Goal: Navigation & Orientation: Find specific page/section

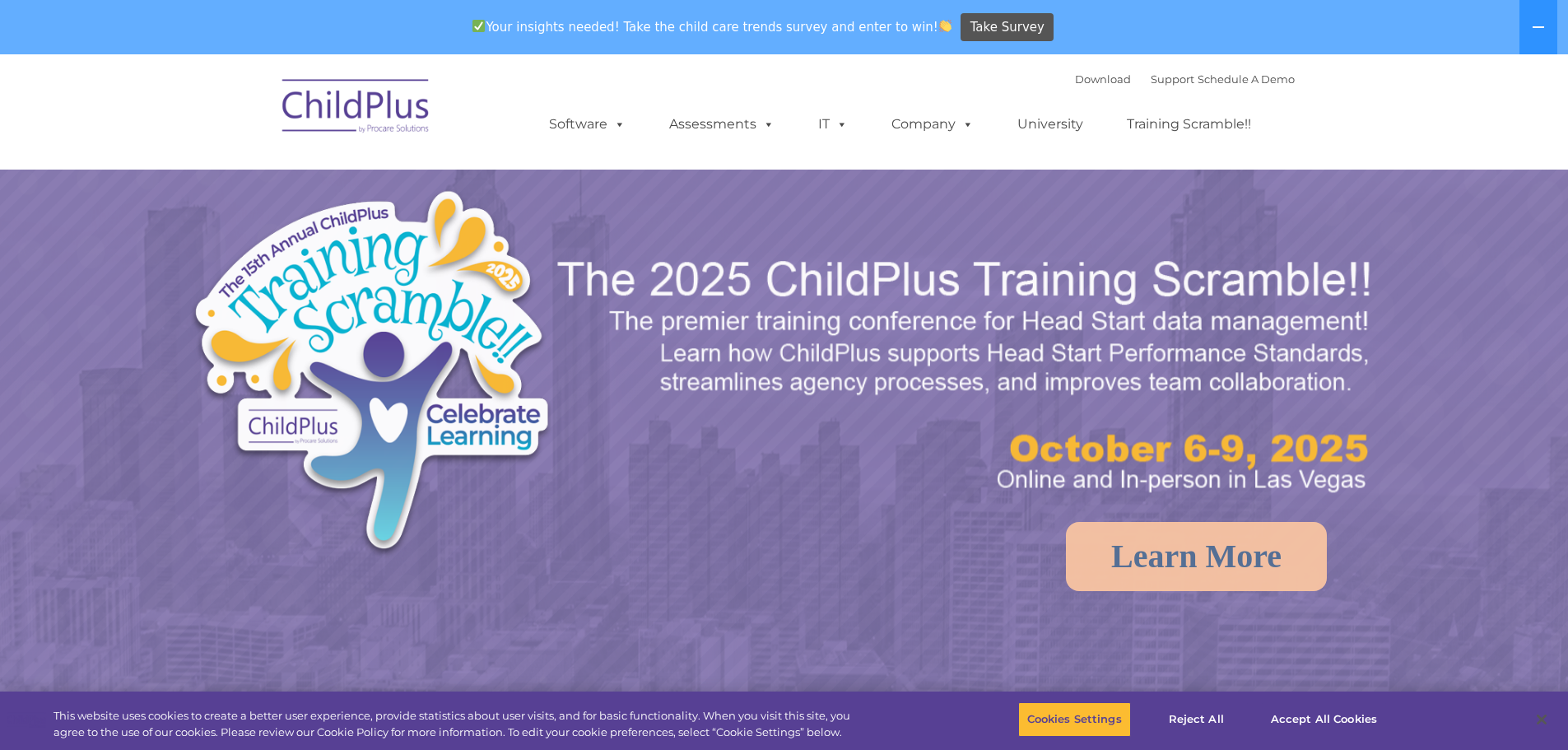
select select "MEDIUM"
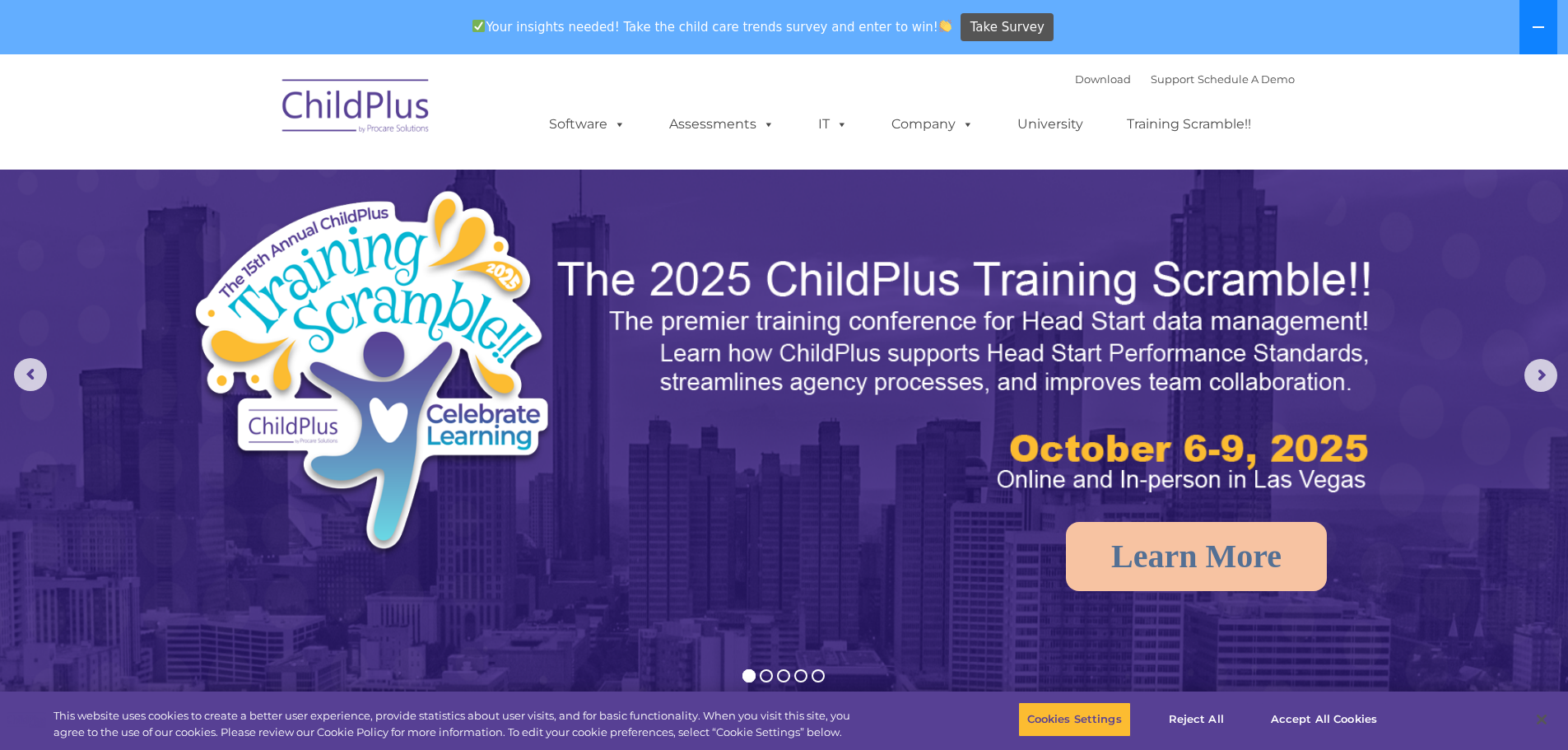
click at [1545, 20] on button at bounding box center [1538, 27] width 38 height 54
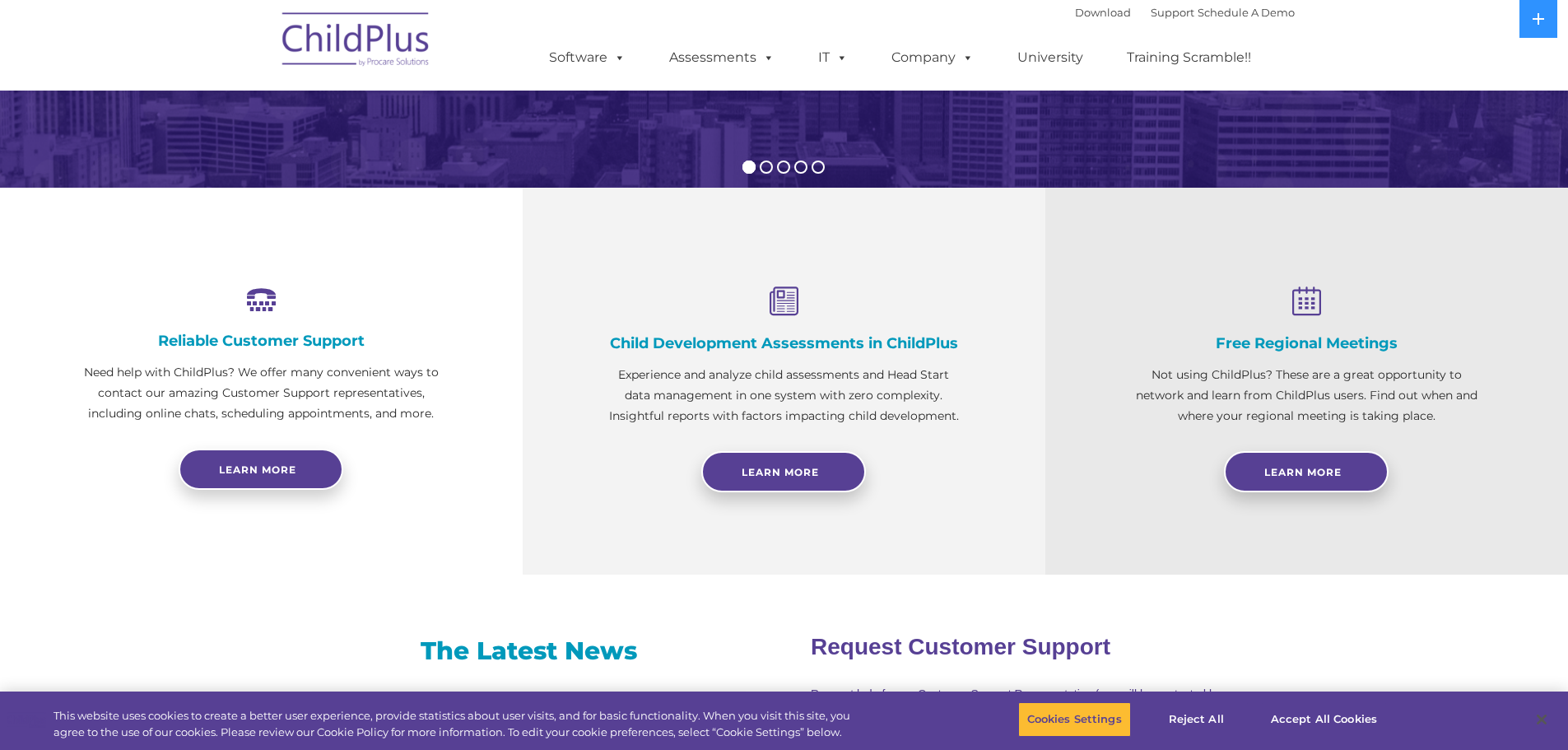
scroll to position [368, 0]
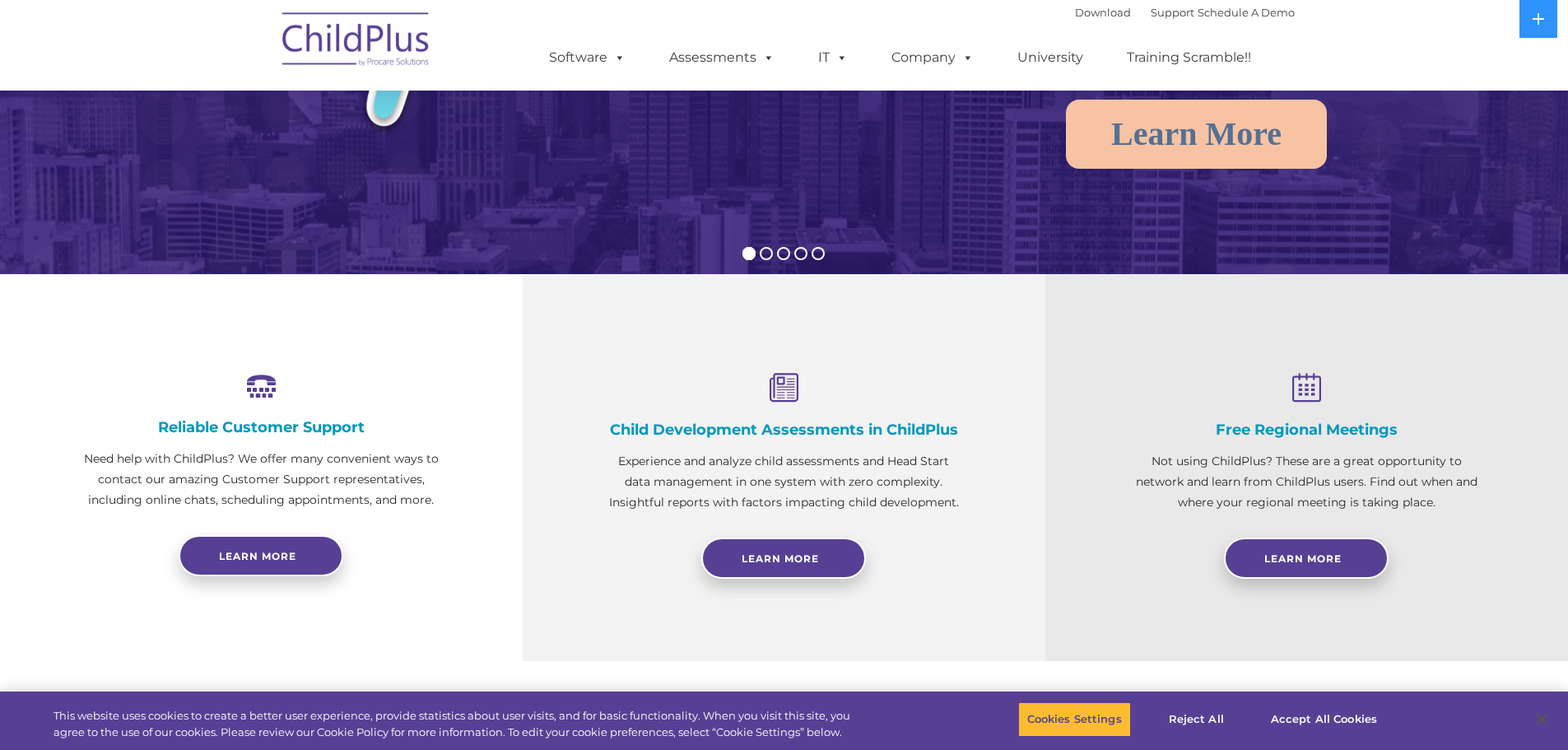
click at [338, 14] on img at bounding box center [356, 41] width 165 height 82
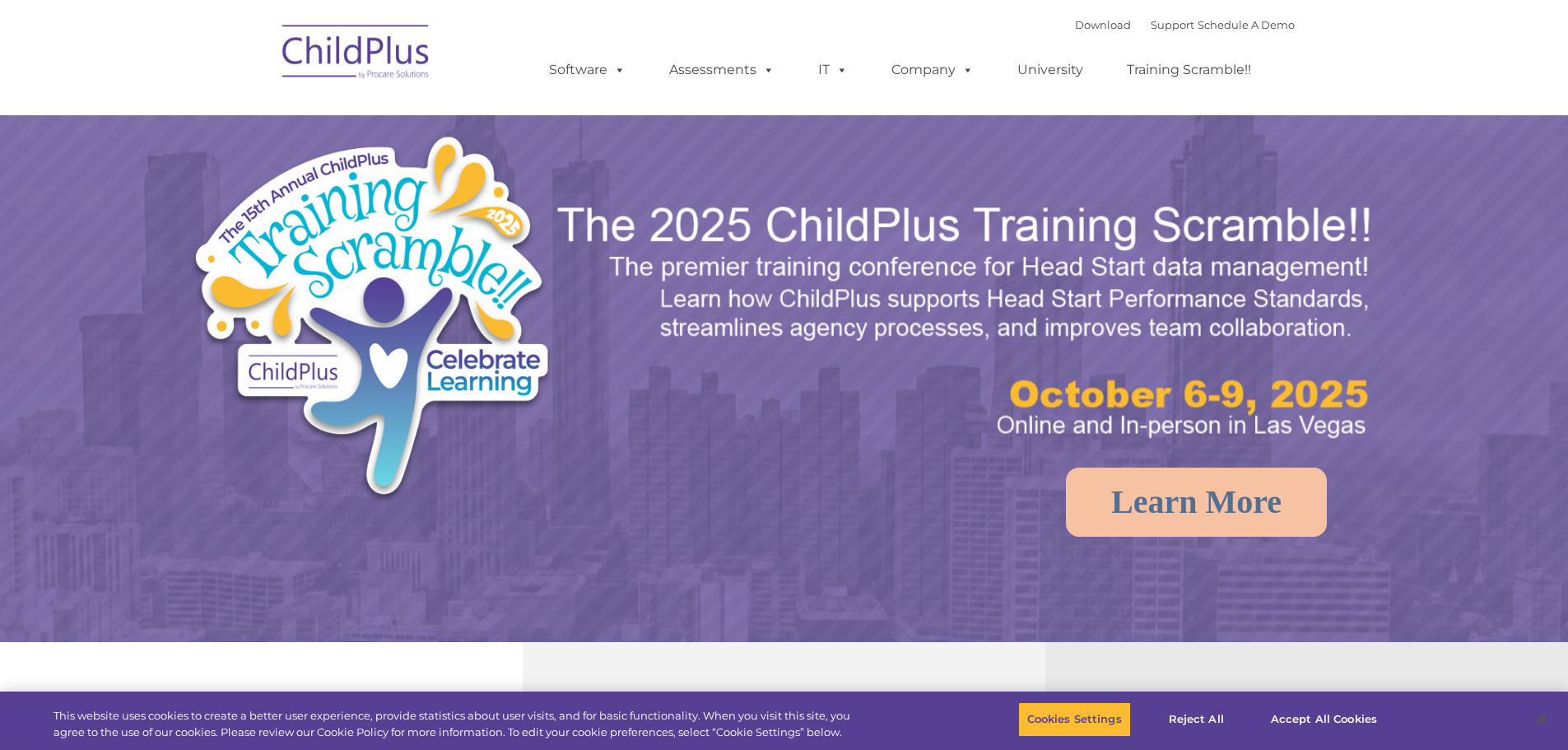
select select "MEDIUM"
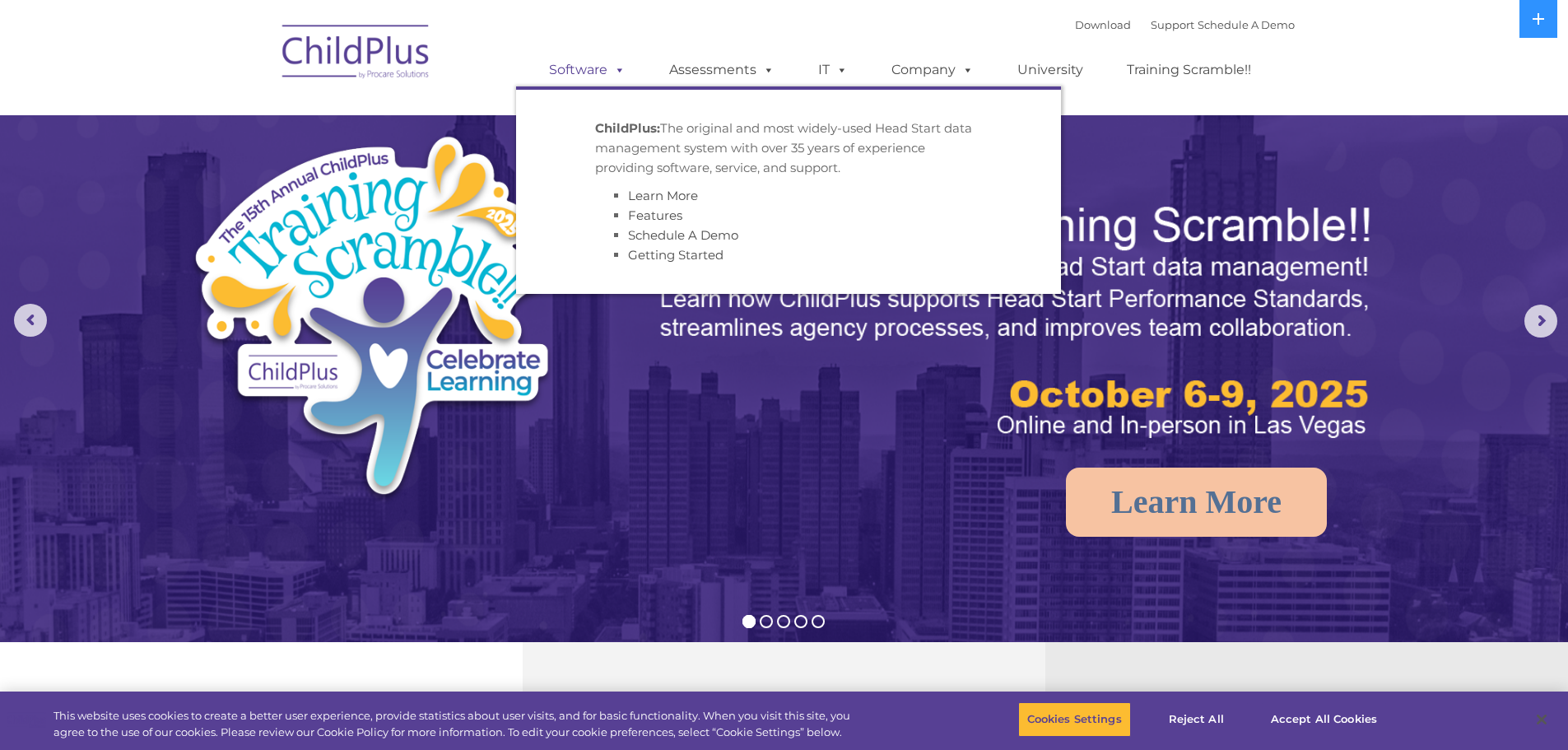
click at [626, 67] on link "Software" at bounding box center [588, 69] width 110 height 33
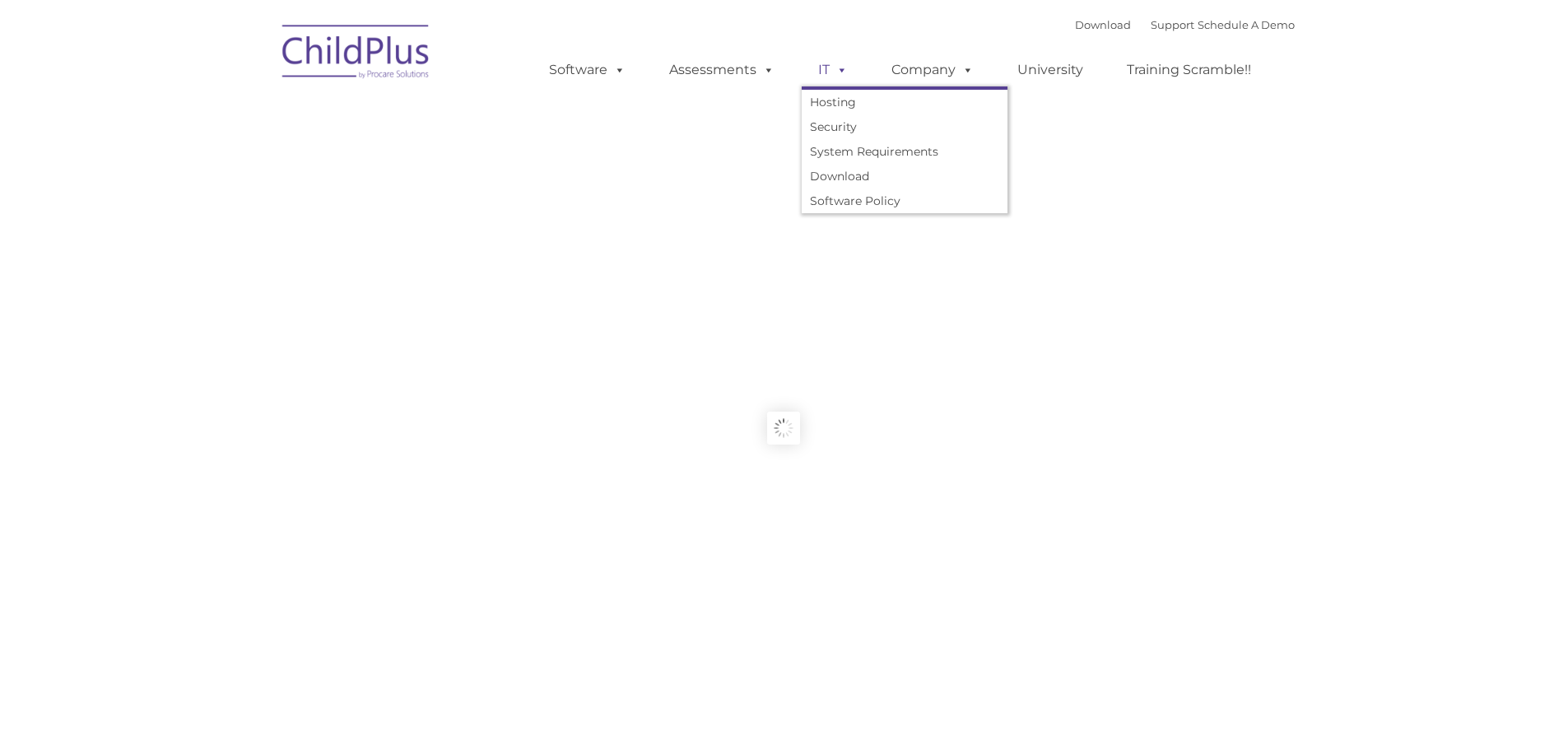
type input ""
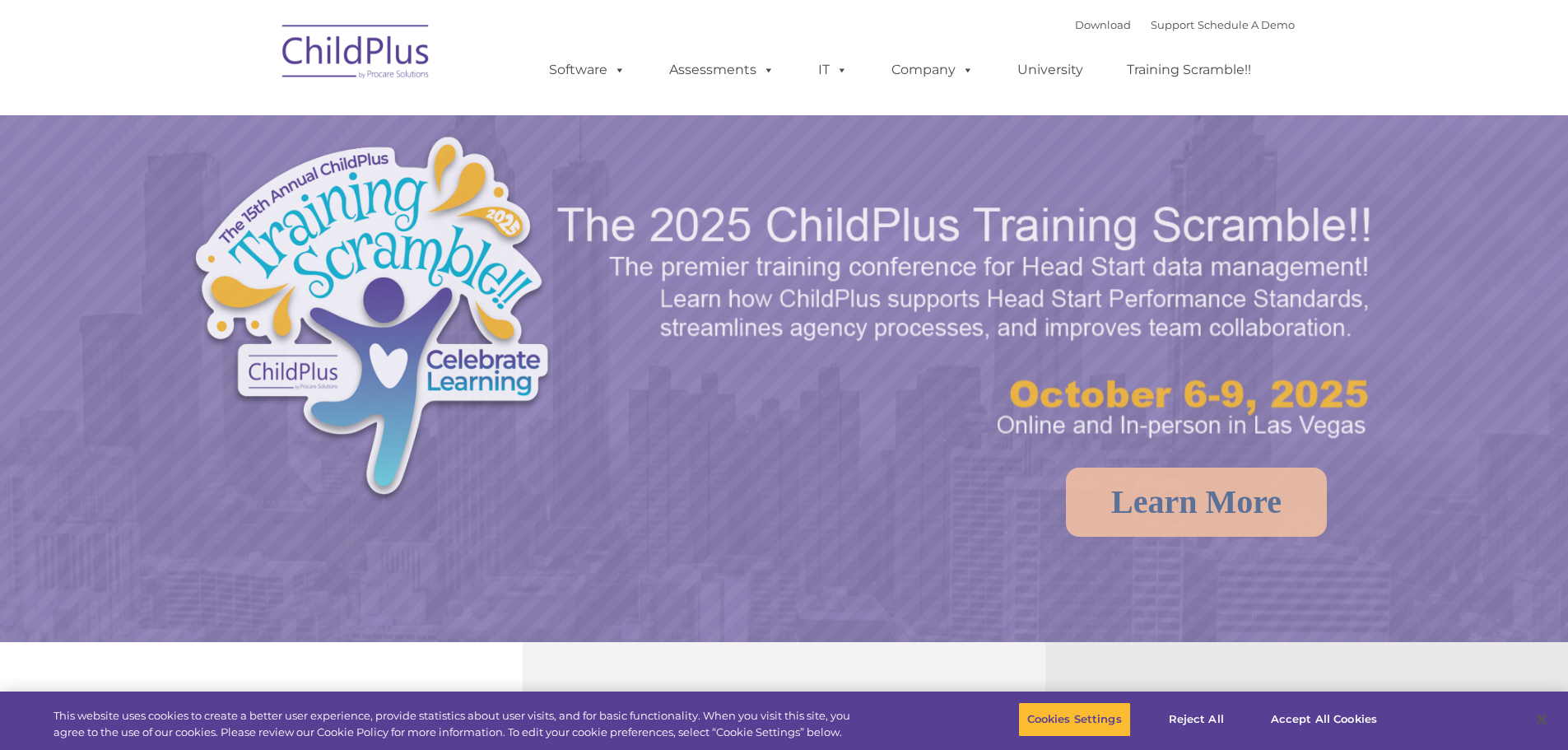
scroll to position [368, 0]
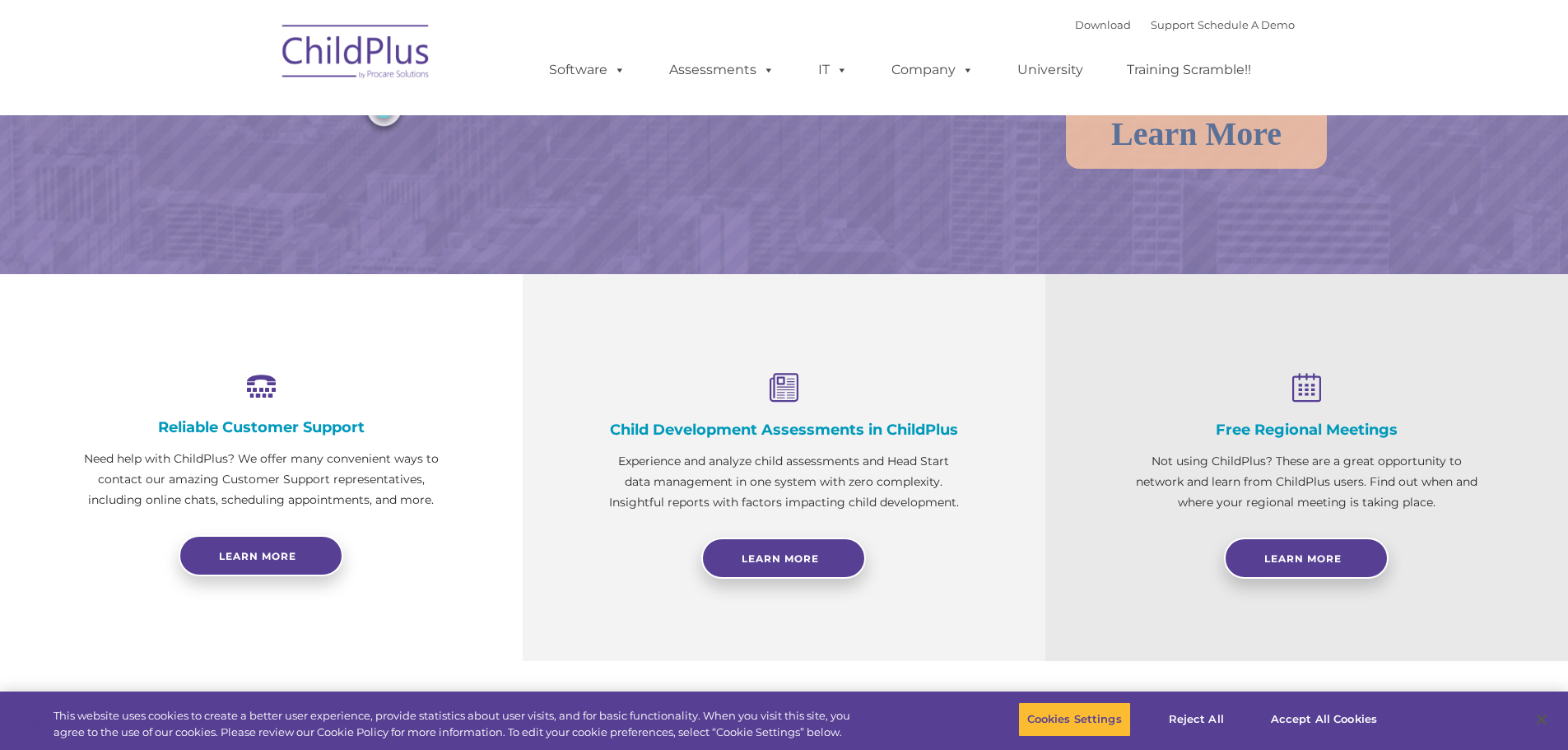
select select "MEDIUM"
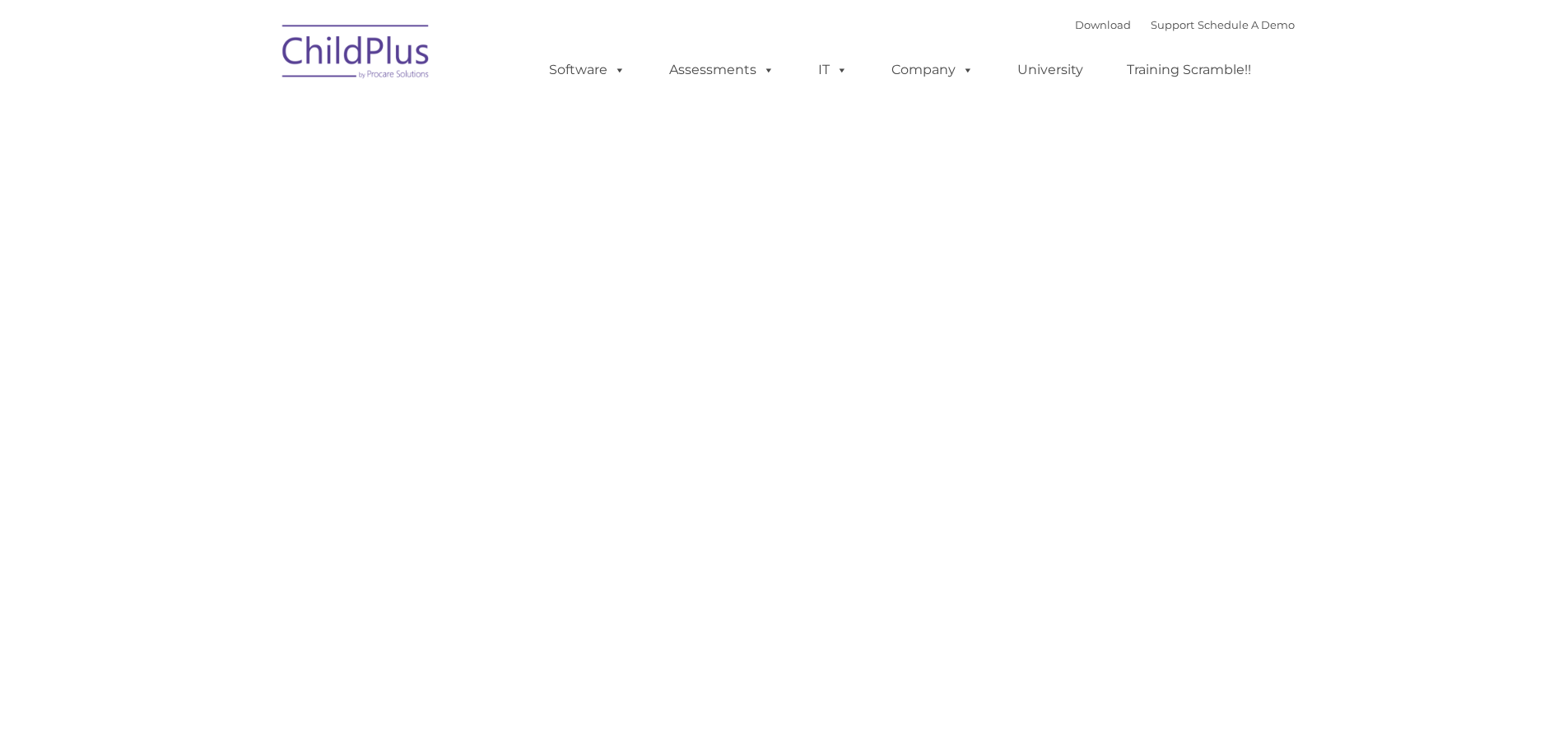
type input ""
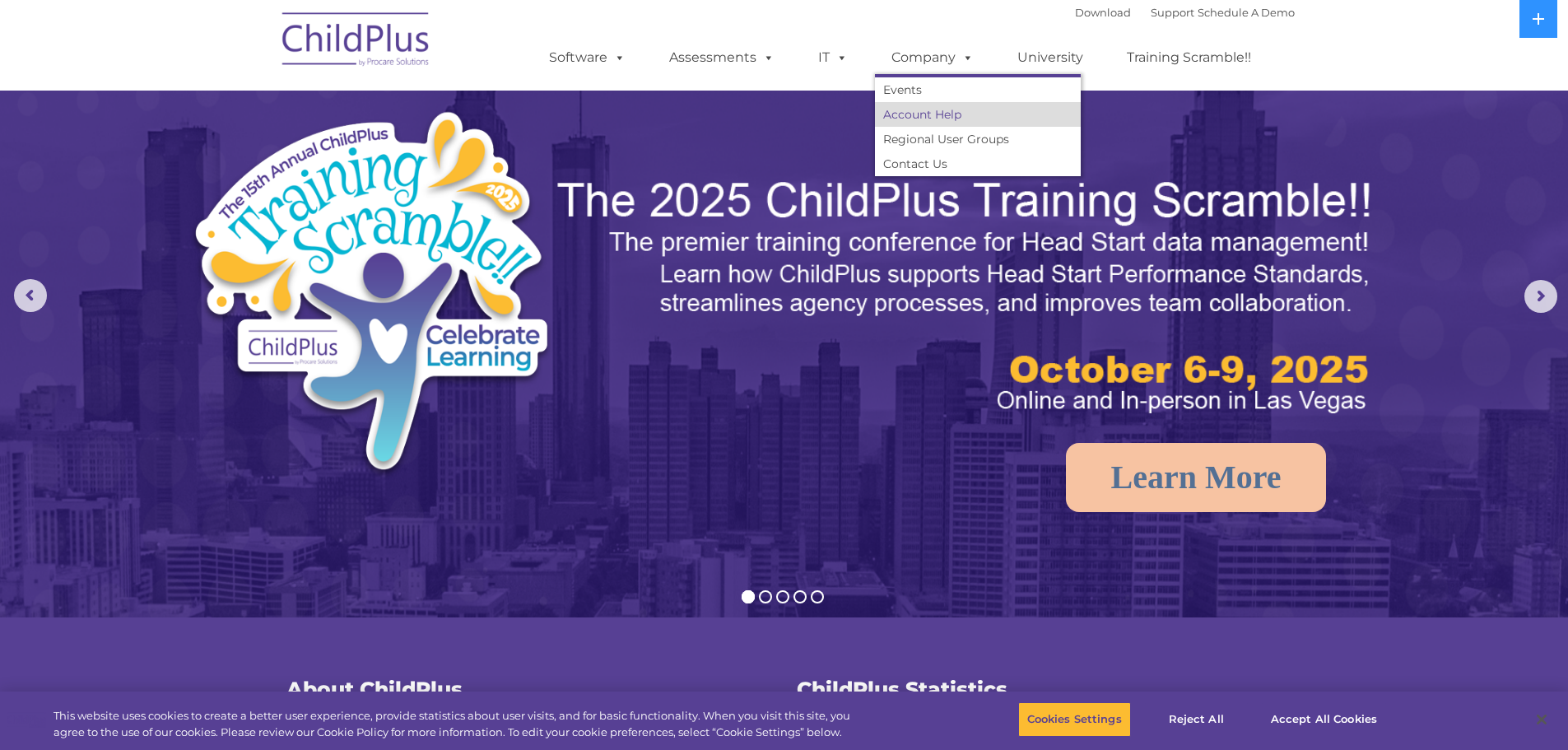
click at [914, 112] on link "Account Help" at bounding box center [978, 113] width 206 height 24
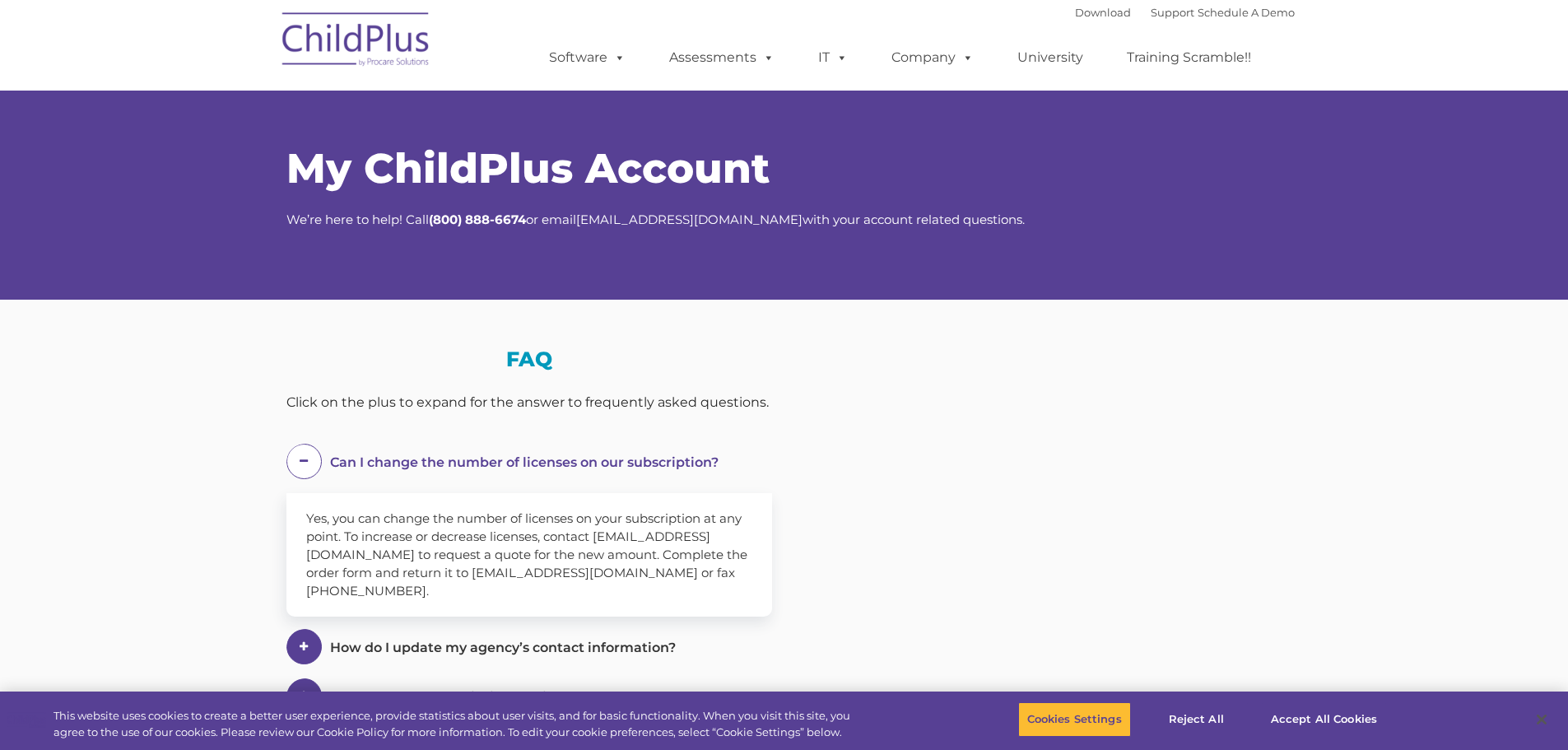
select select "MEDIUM"
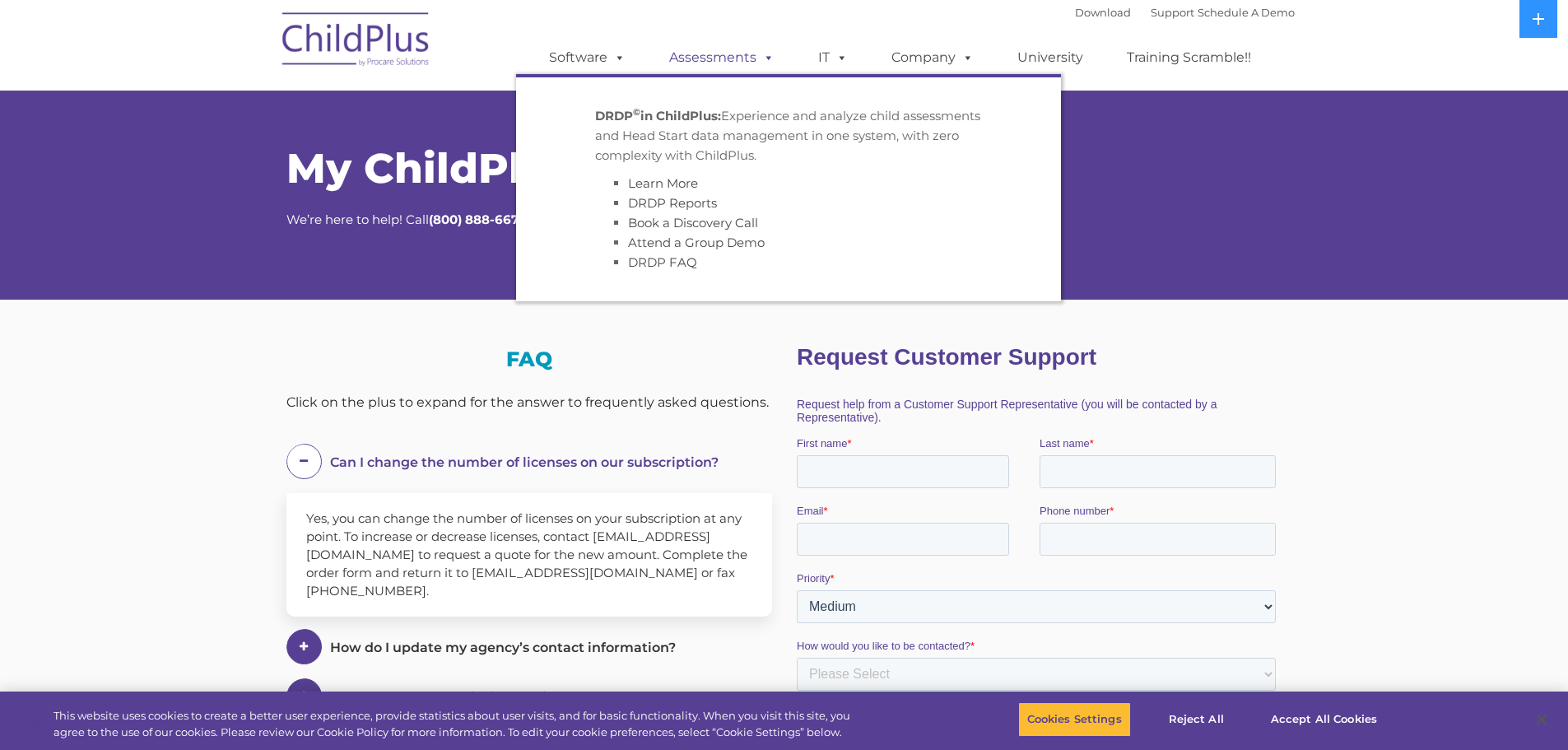
click at [764, 59] on span at bounding box center [765, 57] width 18 height 15
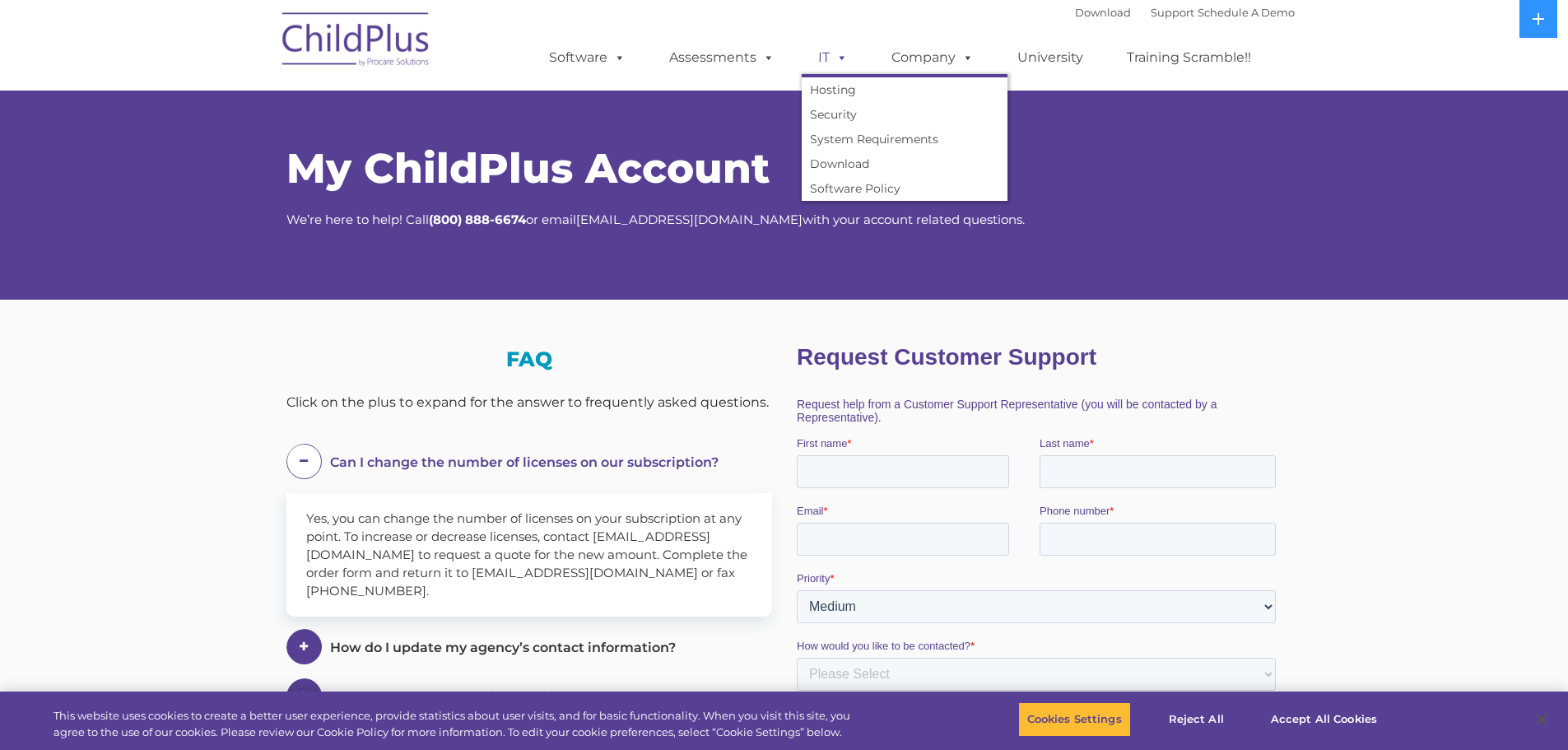
click at [852, 55] on link "IT" at bounding box center [834, 58] width 63 height 33
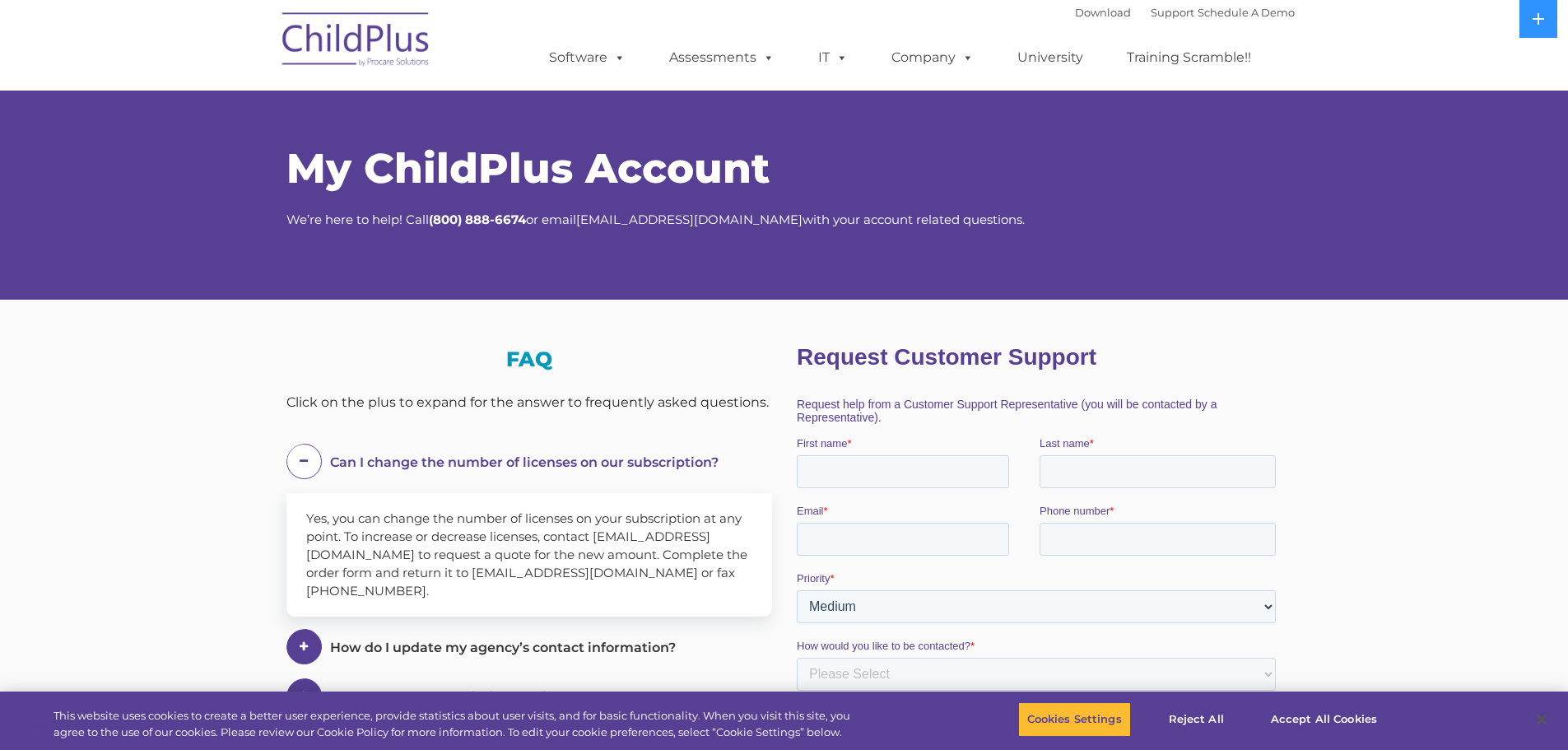
click at [430, 51] on img at bounding box center [356, 41] width 165 height 82
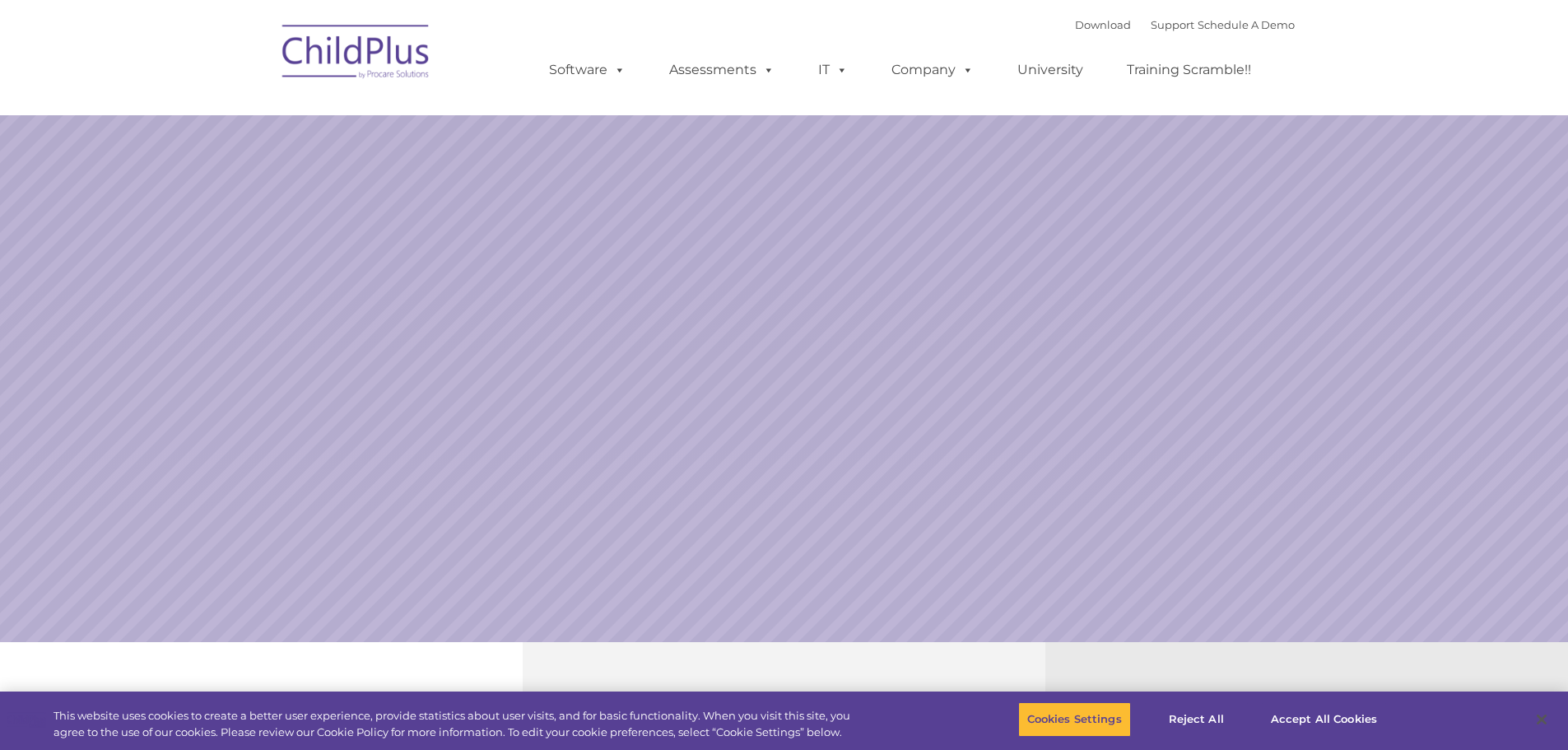
select select "MEDIUM"
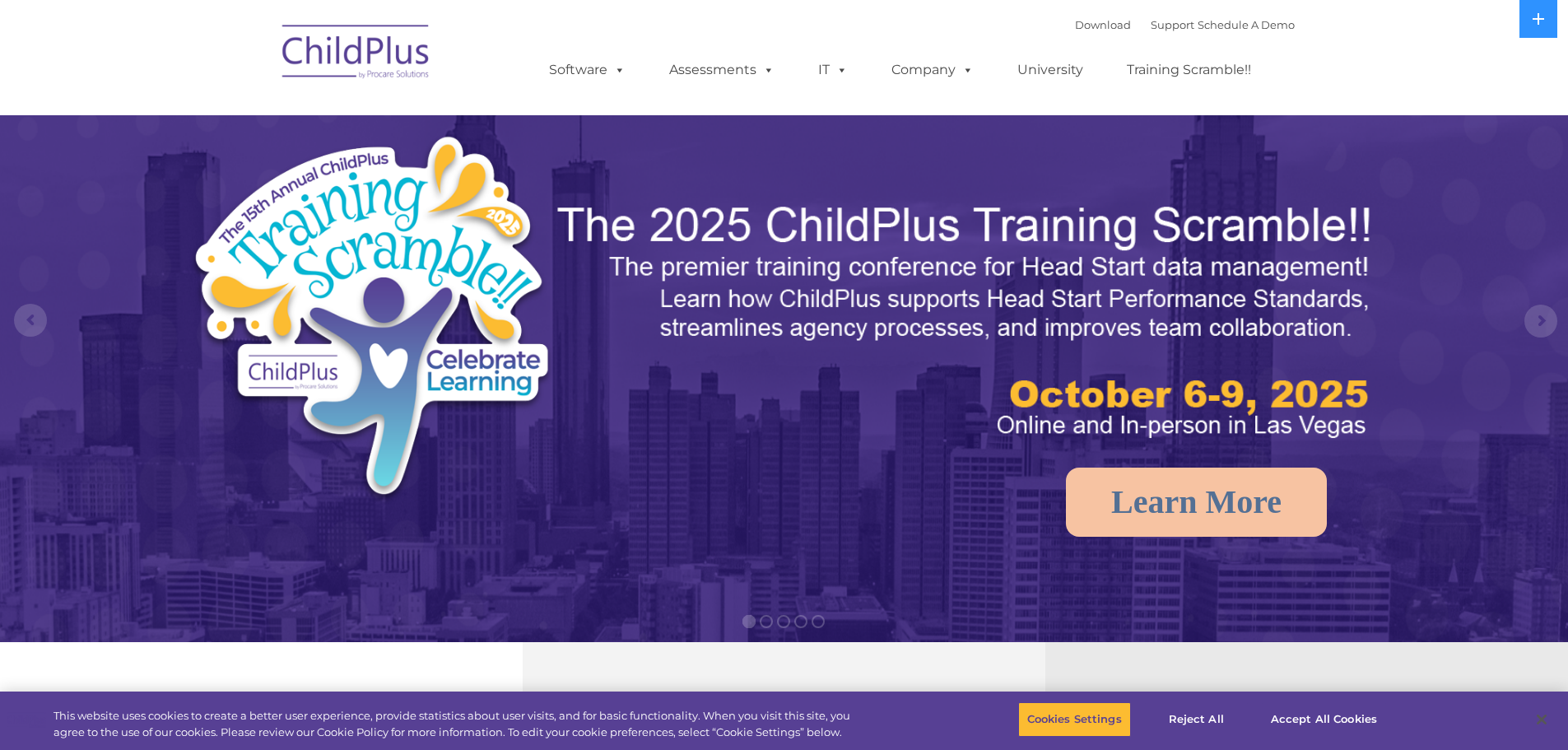
click at [610, 50] on ul "Software ChildPlus: The original and most widely-used Head Start data managemen…" at bounding box center [905, 69] width 779 height 66
click at [620, 68] on span at bounding box center [617, 69] width 18 height 15
click at [622, 71] on span at bounding box center [617, 69] width 18 height 15
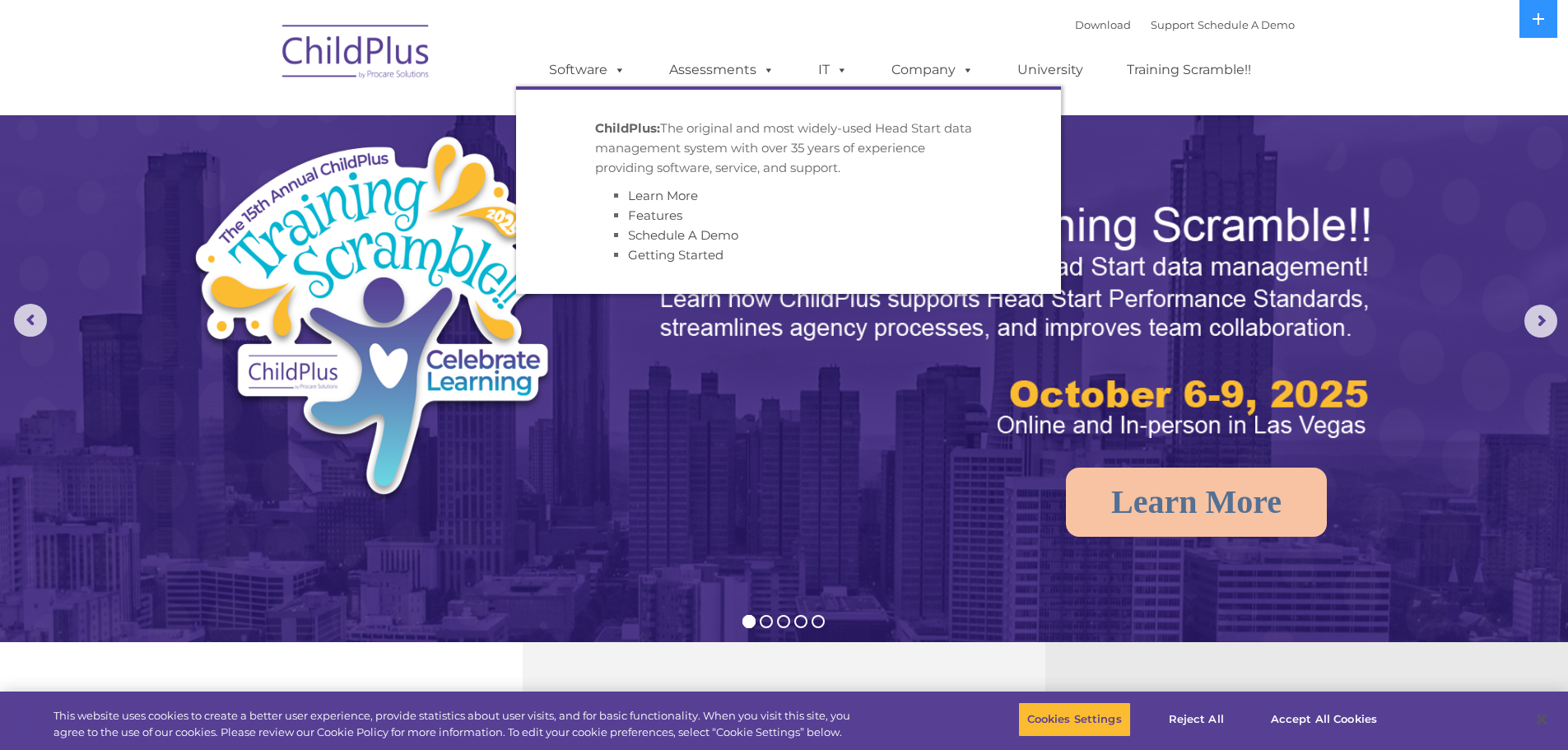
click at [631, 131] on strong "ChildPlus:" at bounding box center [627, 128] width 65 height 15
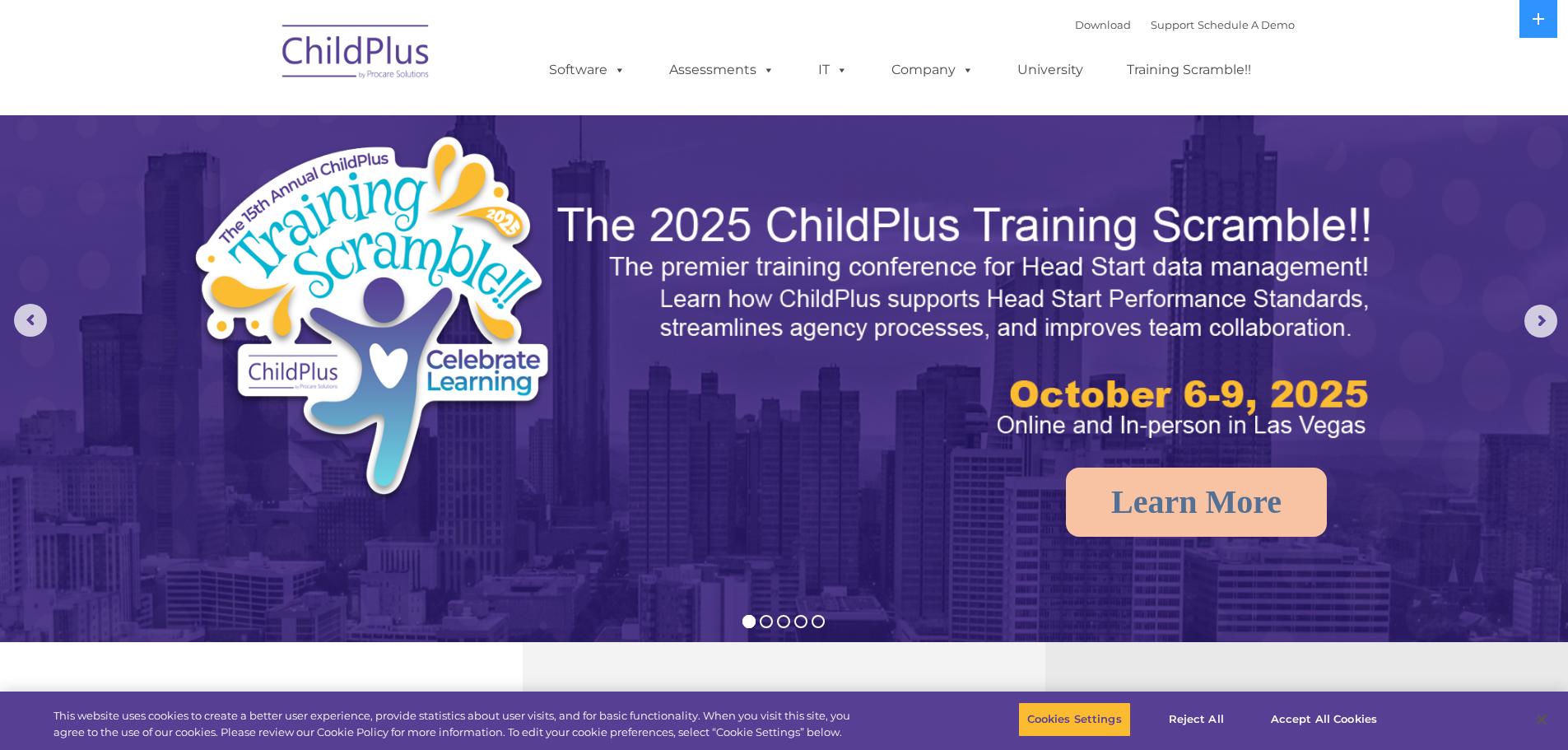
drag, startPoint x: 66, startPoint y: 310, endPoint x: 13, endPoint y: 330, distance: 56.6
click at [64, 310] on img at bounding box center [784, 493] width 1568 height 987
click at [18, 330] on rs-arrow at bounding box center [31, 320] width 33 height 33
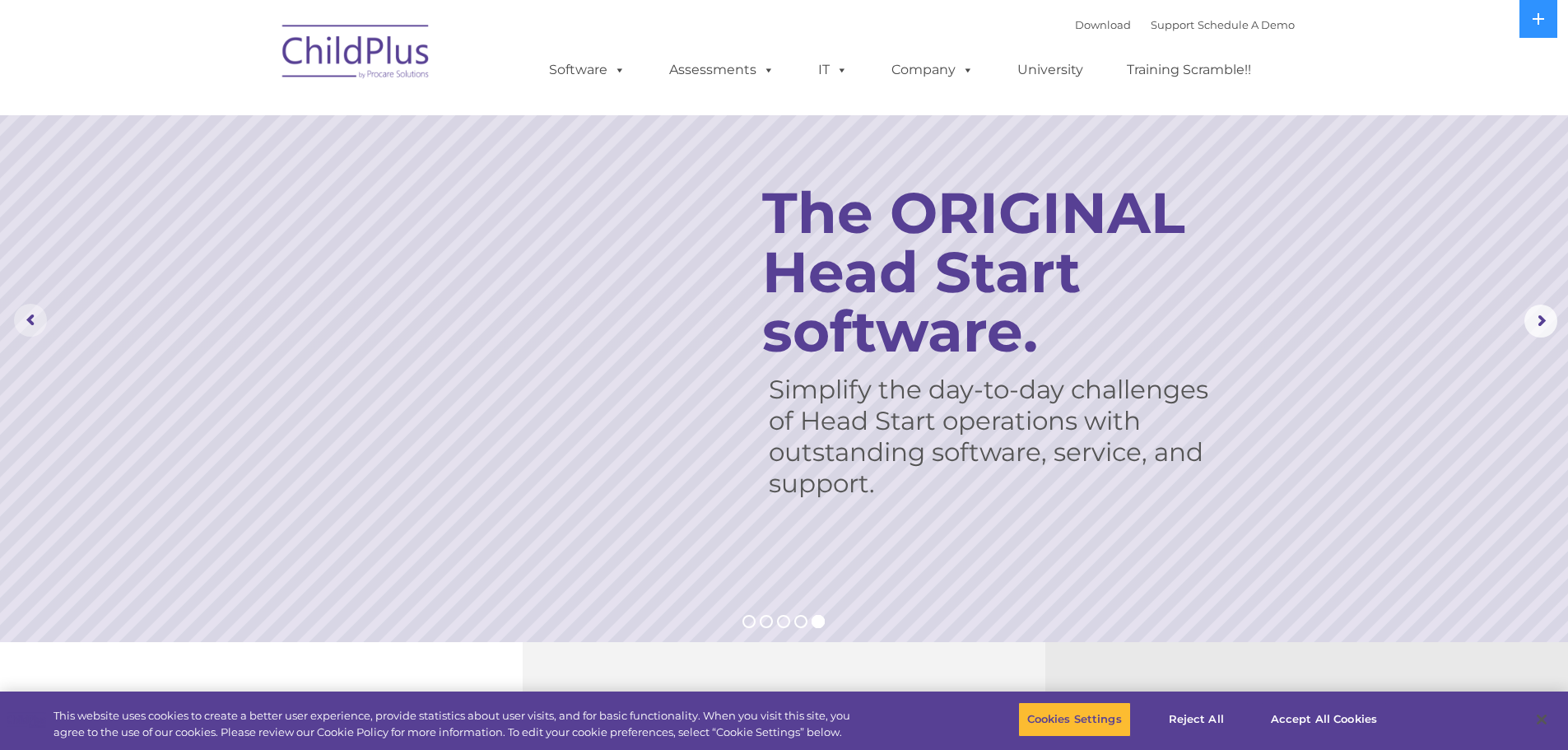
drag, startPoint x: 28, startPoint y: 313, endPoint x: 64, endPoint y: 300, distance: 38.3
click at [28, 310] on rs-arrow at bounding box center [31, 320] width 33 height 33
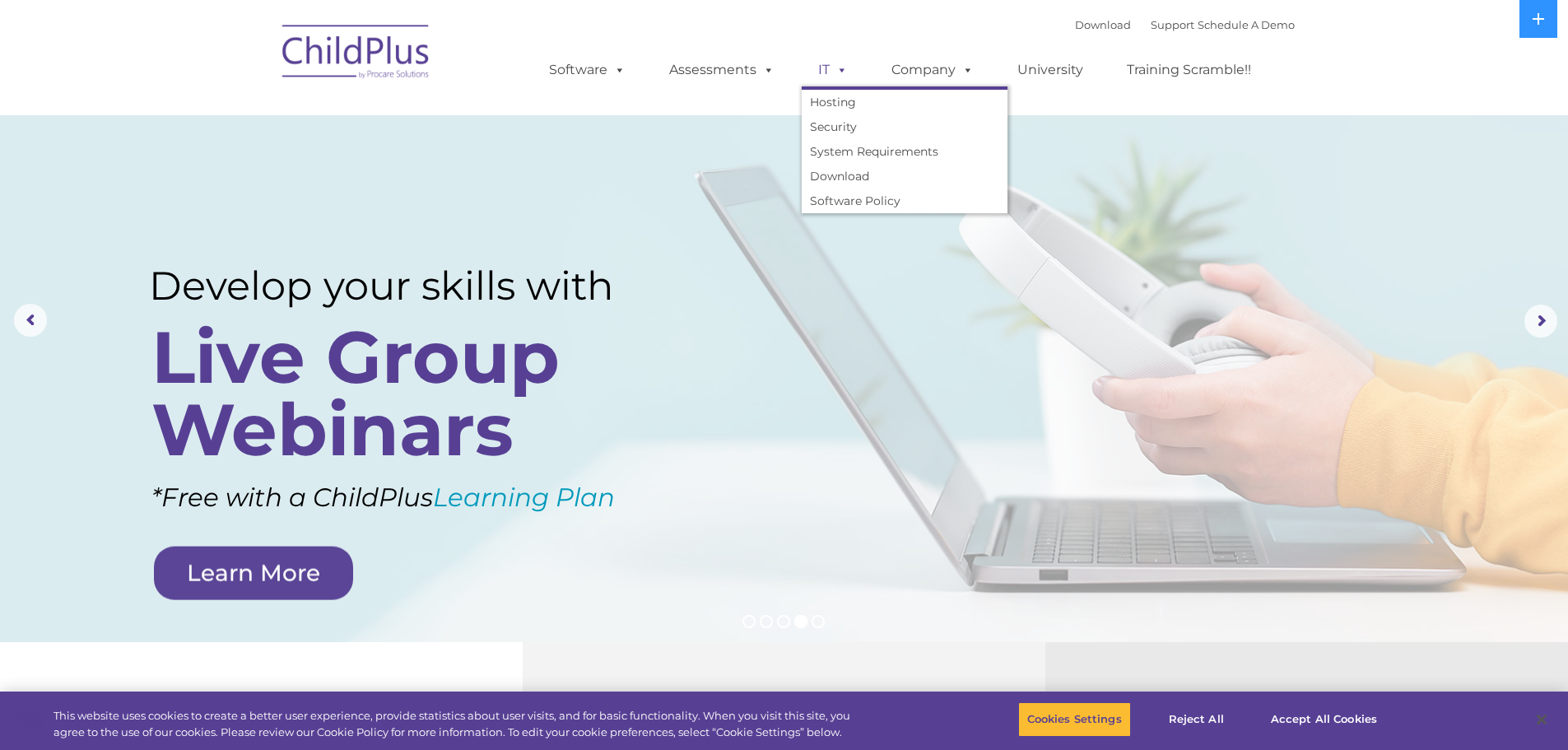
click at [854, 69] on link "IT" at bounding box center [834, 69] width 63 height 33
